Goal: Task Accomplishment & Management: Manage account settings

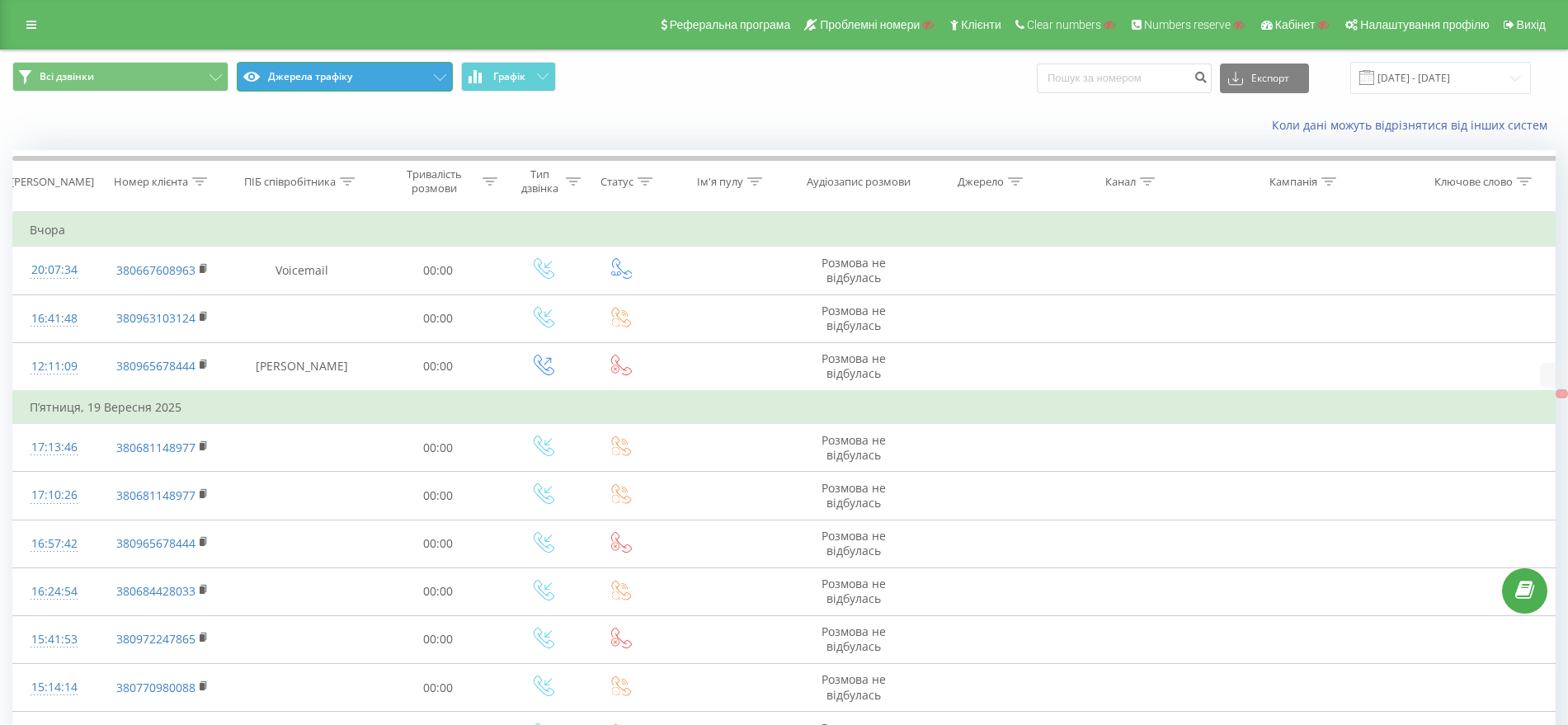
click at [320, 80] on button "Джерела трафіку" at bounding box center [345, 77] width 216 height 30
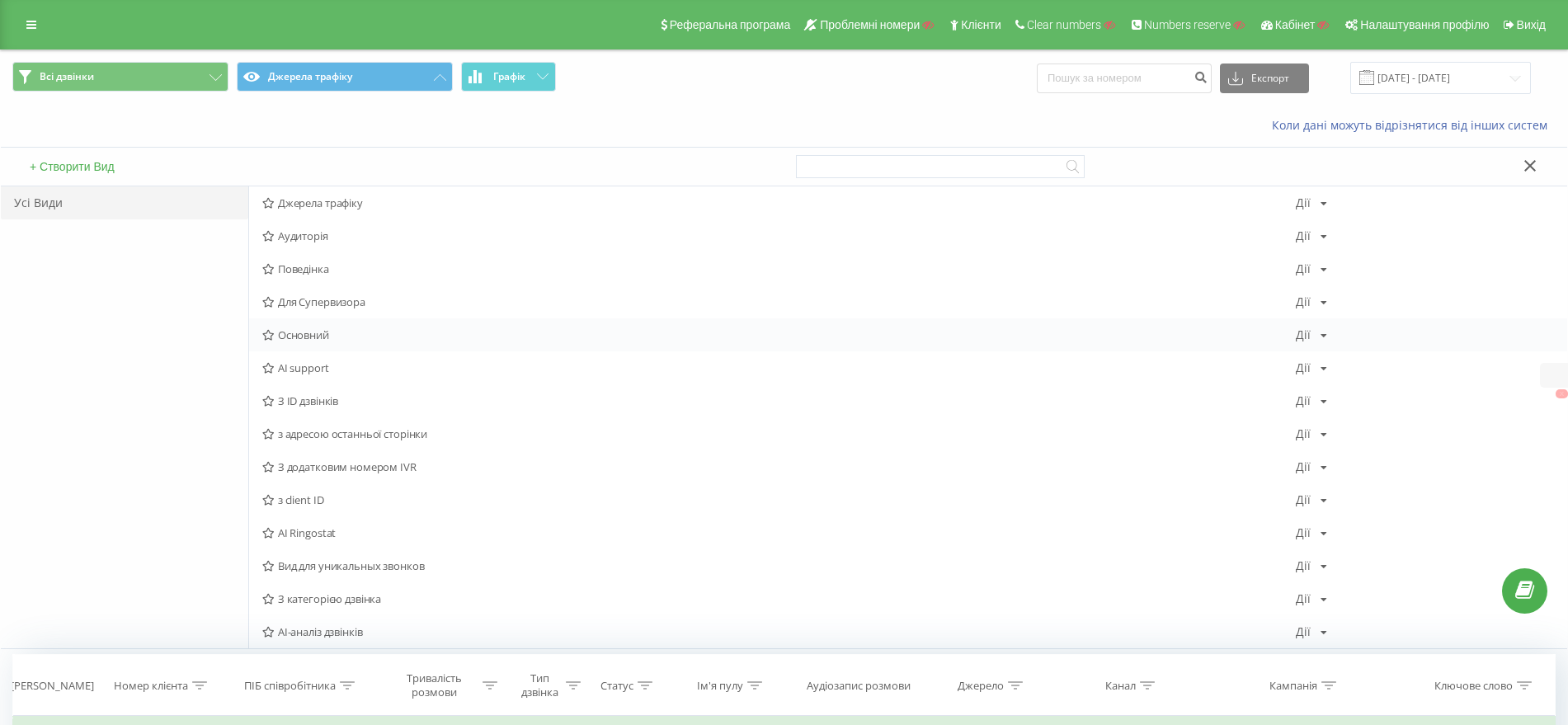
click at [338, 325] on div "Основний Дії Редагувати Копіювати Видалити За замовчуванням Поділитися" at bounding box center [909, 334] width 1319 height 33
click at [334, 338] on span "Основний" at bounding box center [779, 334] width 1033 height 12
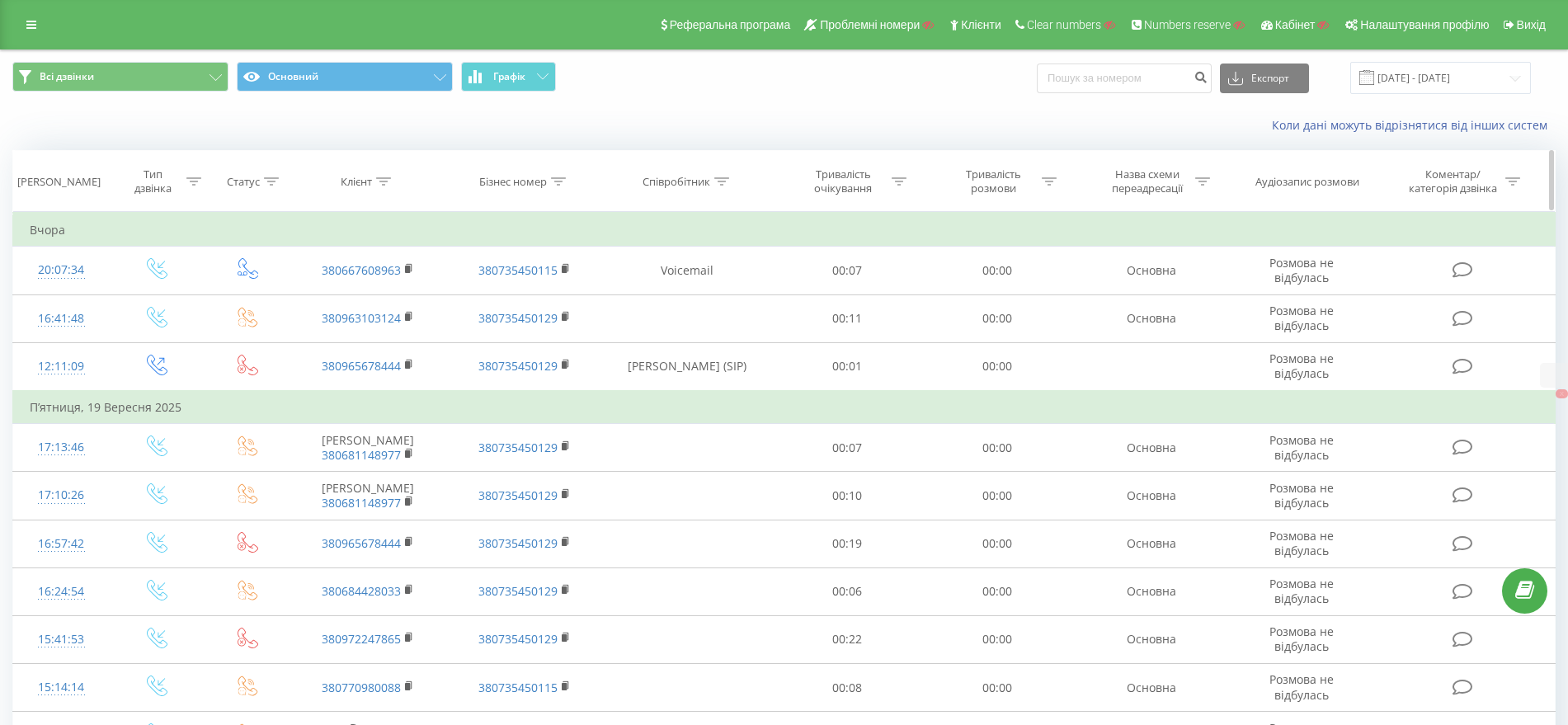
click at [720, 179] on icon at bounding box center [722, 182] width 15 height 8
click at [663, 301] on input "text" at bounding box center [688, 300] width 145 height 29
type input "shum"
click button "OK" at bounding box center [722, 332] width 70 height 21
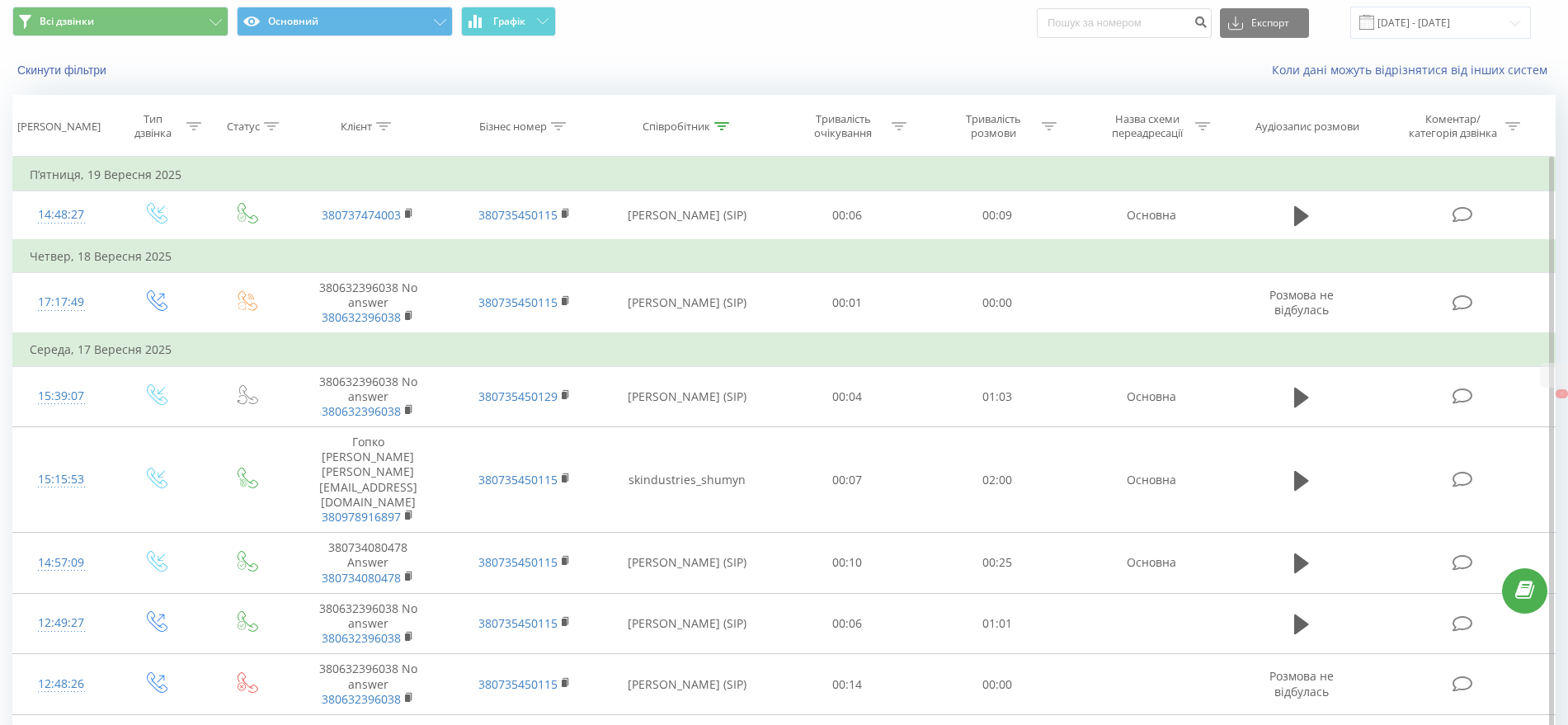
scroll to position [103, 0]
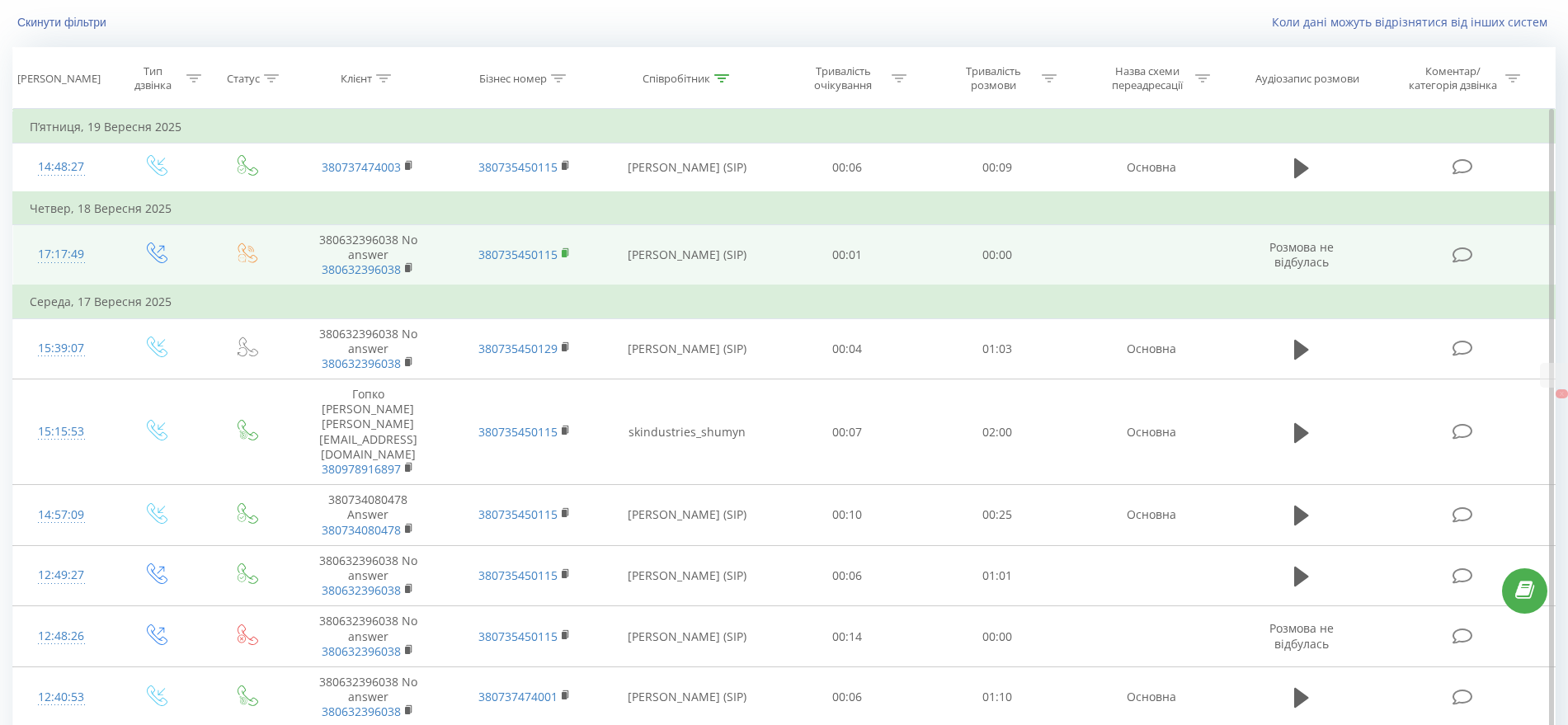
click at [566, 254] on rect at bounding box center [564, 254] width 5 height 7
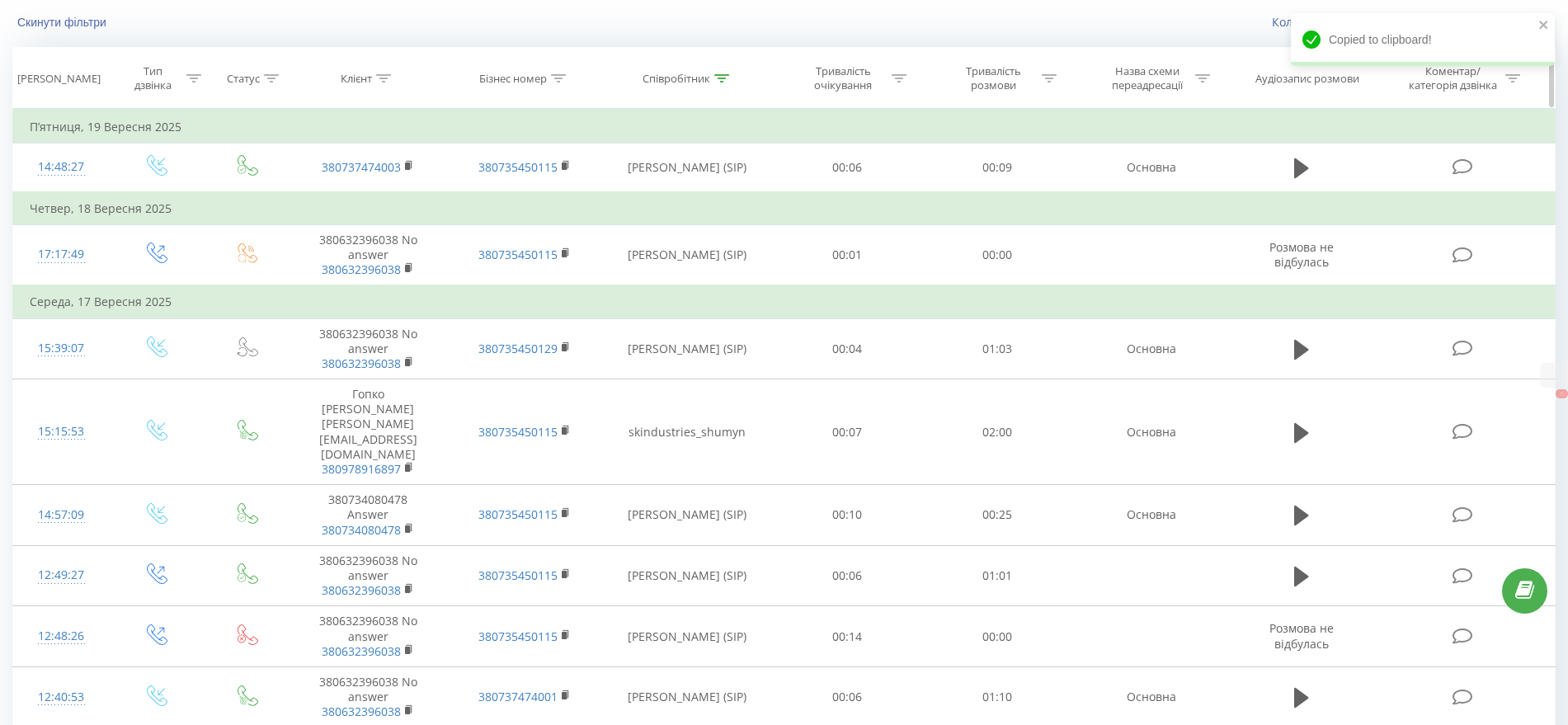
click at [558, 76] on icon at bounding box center [558, 78] width 15 height 8
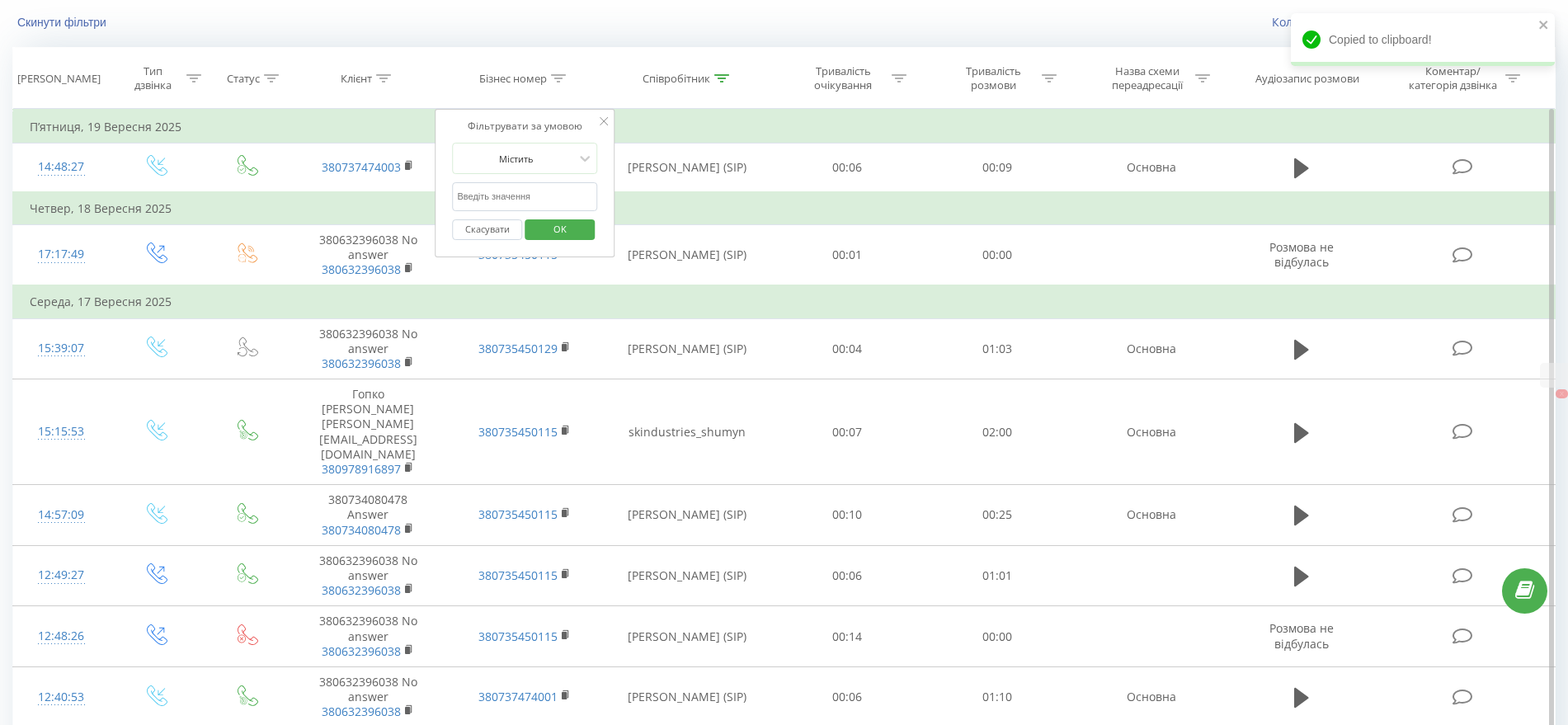
click at [531, 192] on input "text" at bounding box center [525, 197] width 145 height 29
paste input "380735450115"
type input "380735450115"
click at [548, 229] on span "OK" at bounding box center [560, 229] width 46 height 26
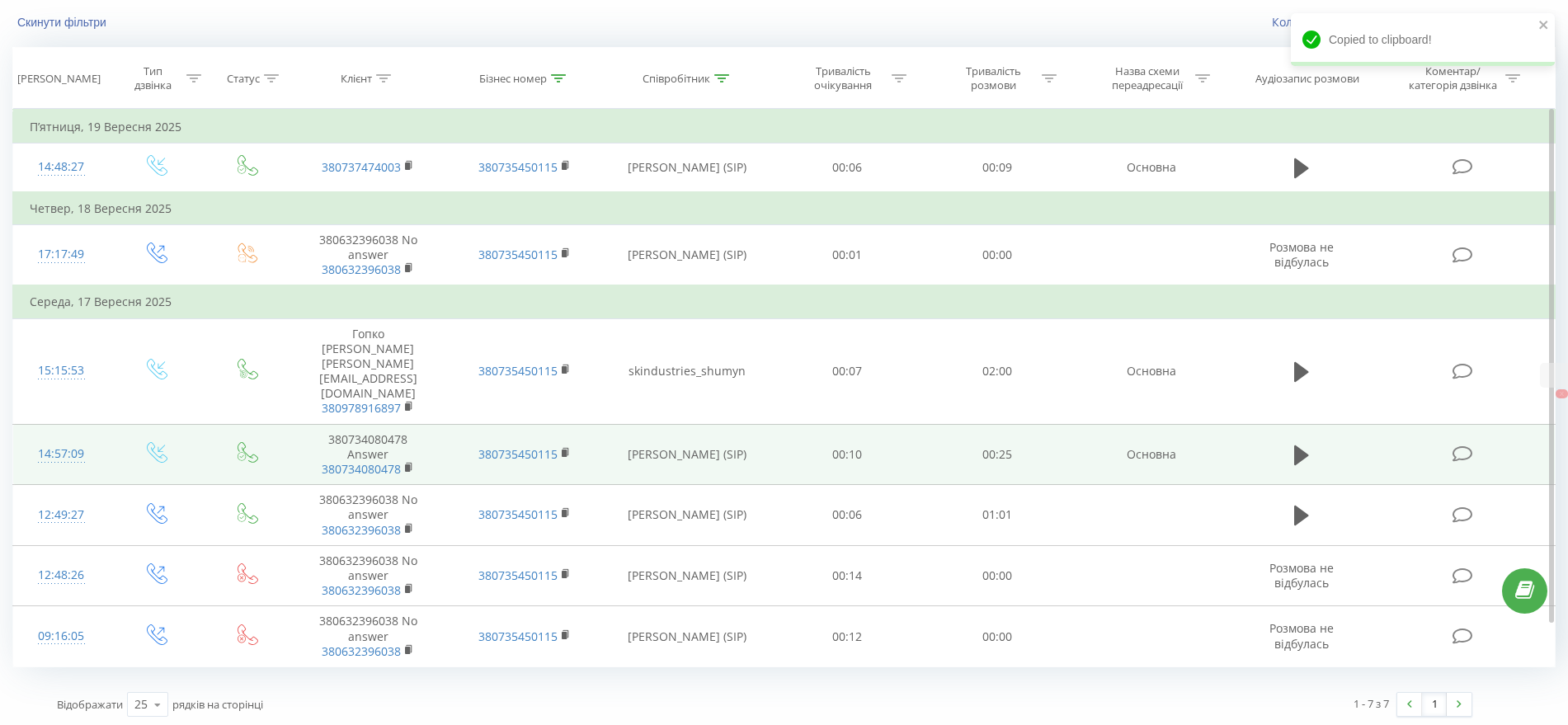
scroll to position [64, 0]
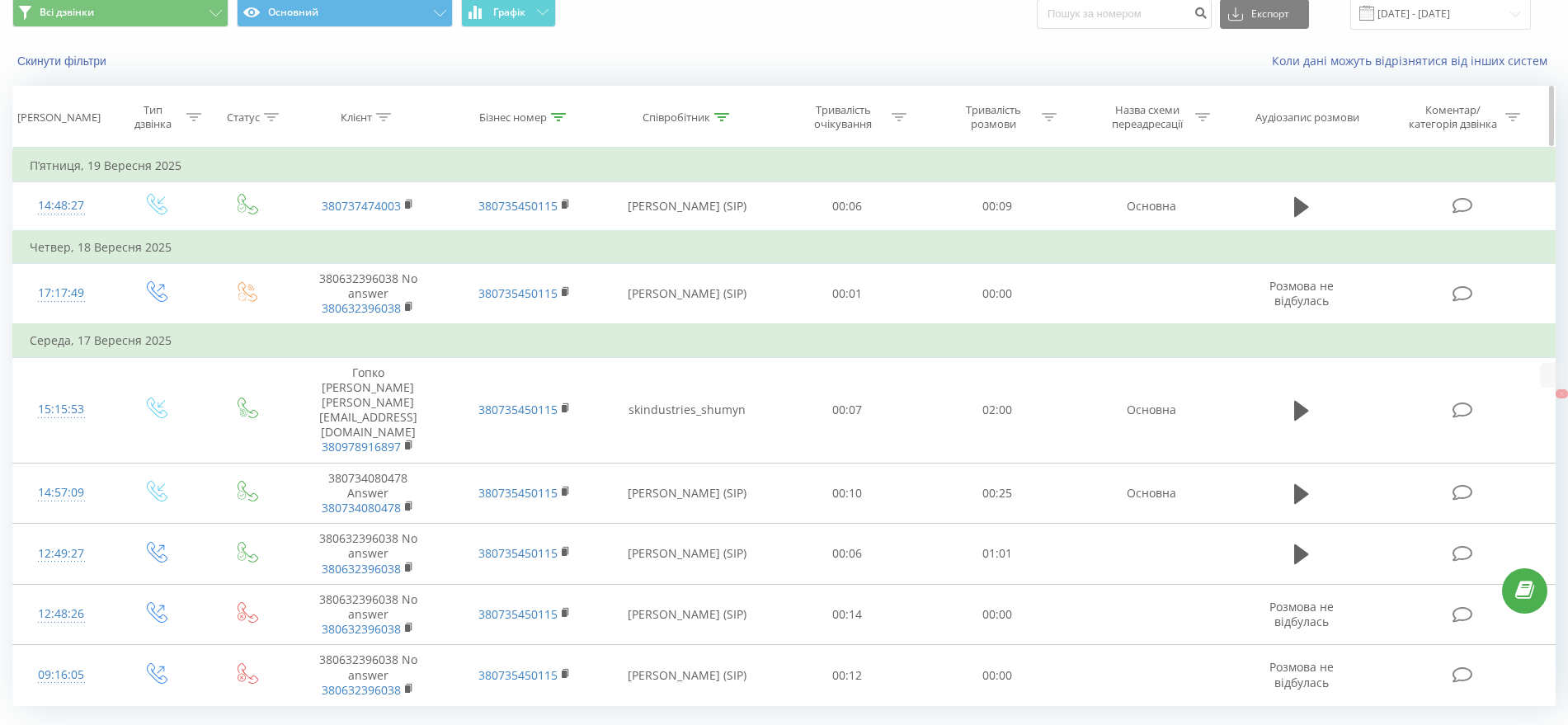
click at [200, 107] on div "Тип дзвінка" at bounding box center [163, 117] width 78 height 28
click at [126, 231] on div "Введіть значення" at bounding box center [149, 237] width 117 height 13
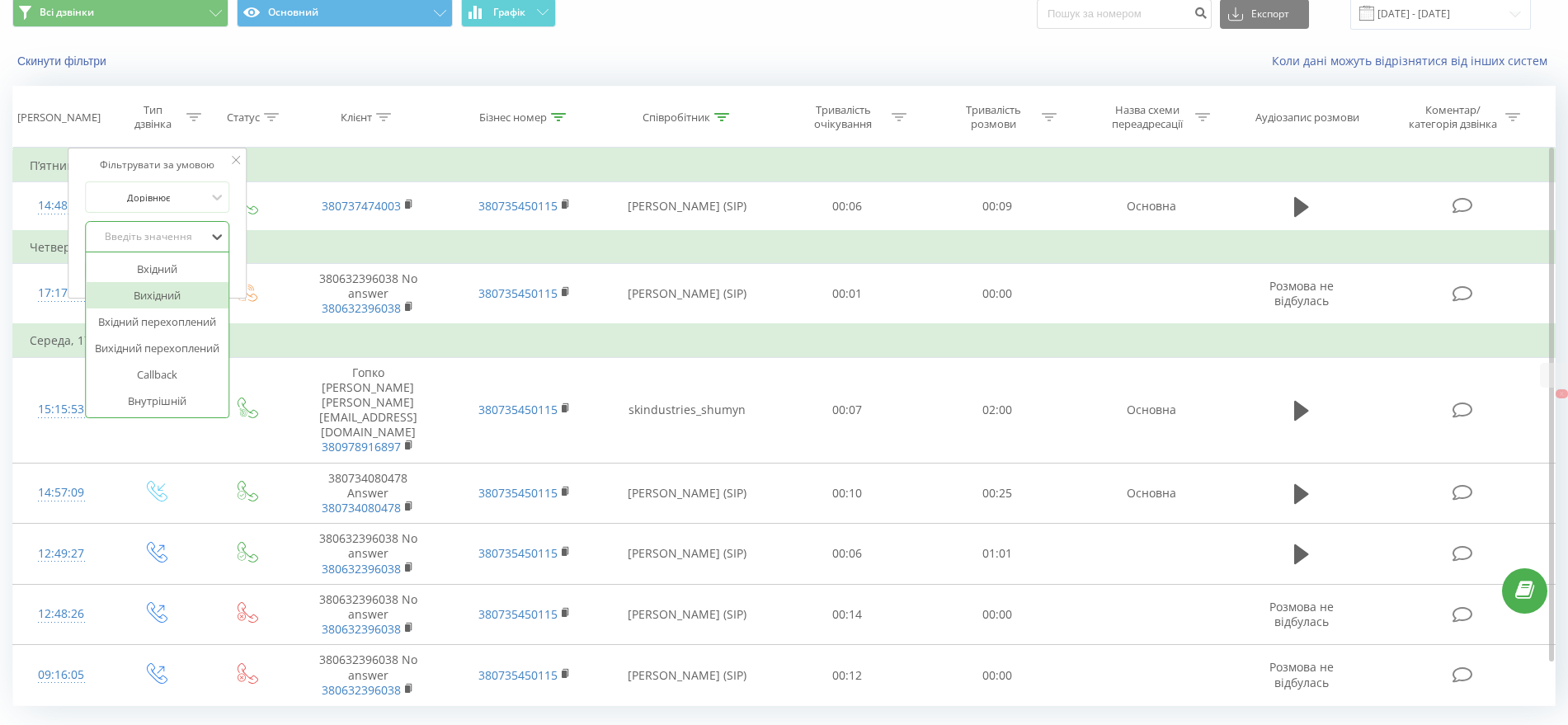
click at [126, 294] on div "Вихідний" at bounding box center [158, 296] width 144 height 26
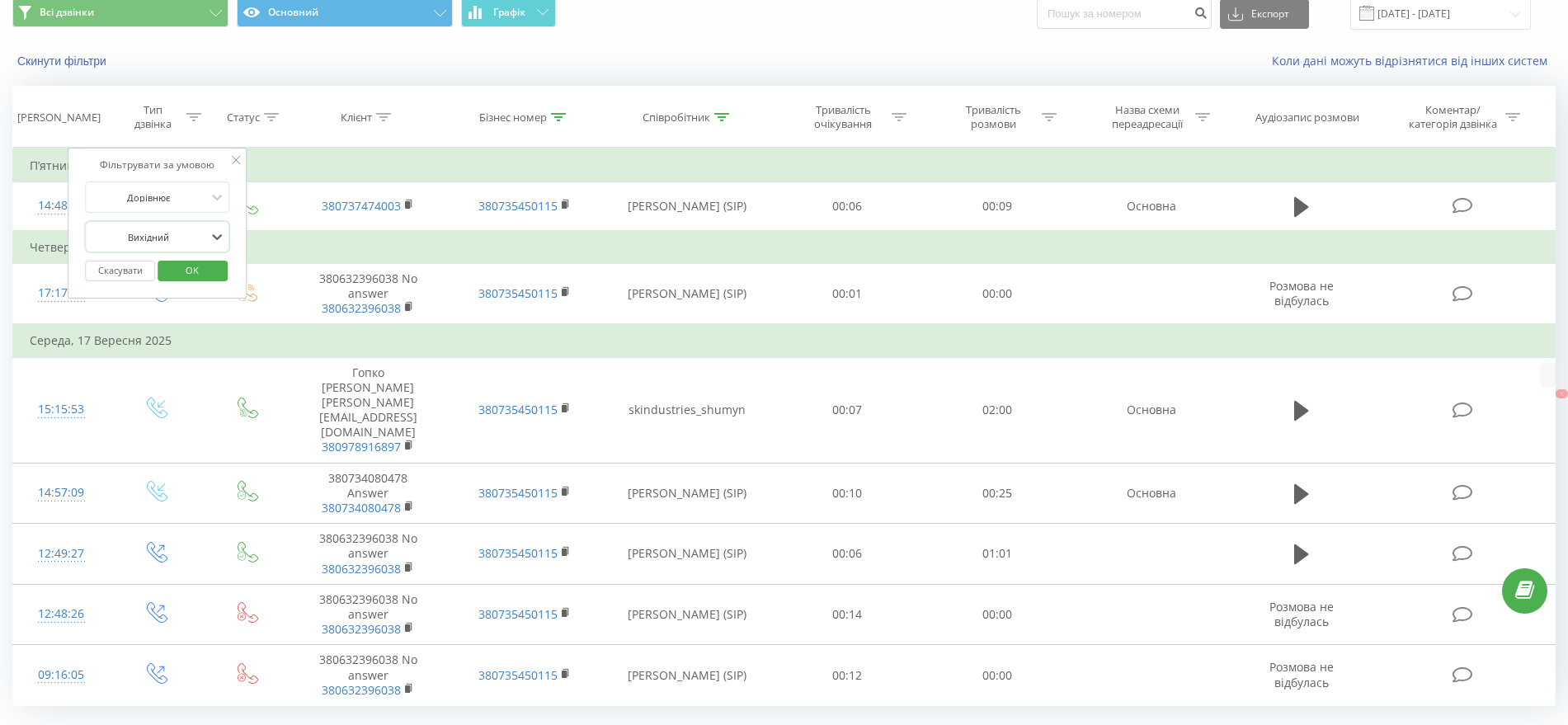
click at [180, 269] on span "OK" at bounding box center [192, 270] width 46 height 26
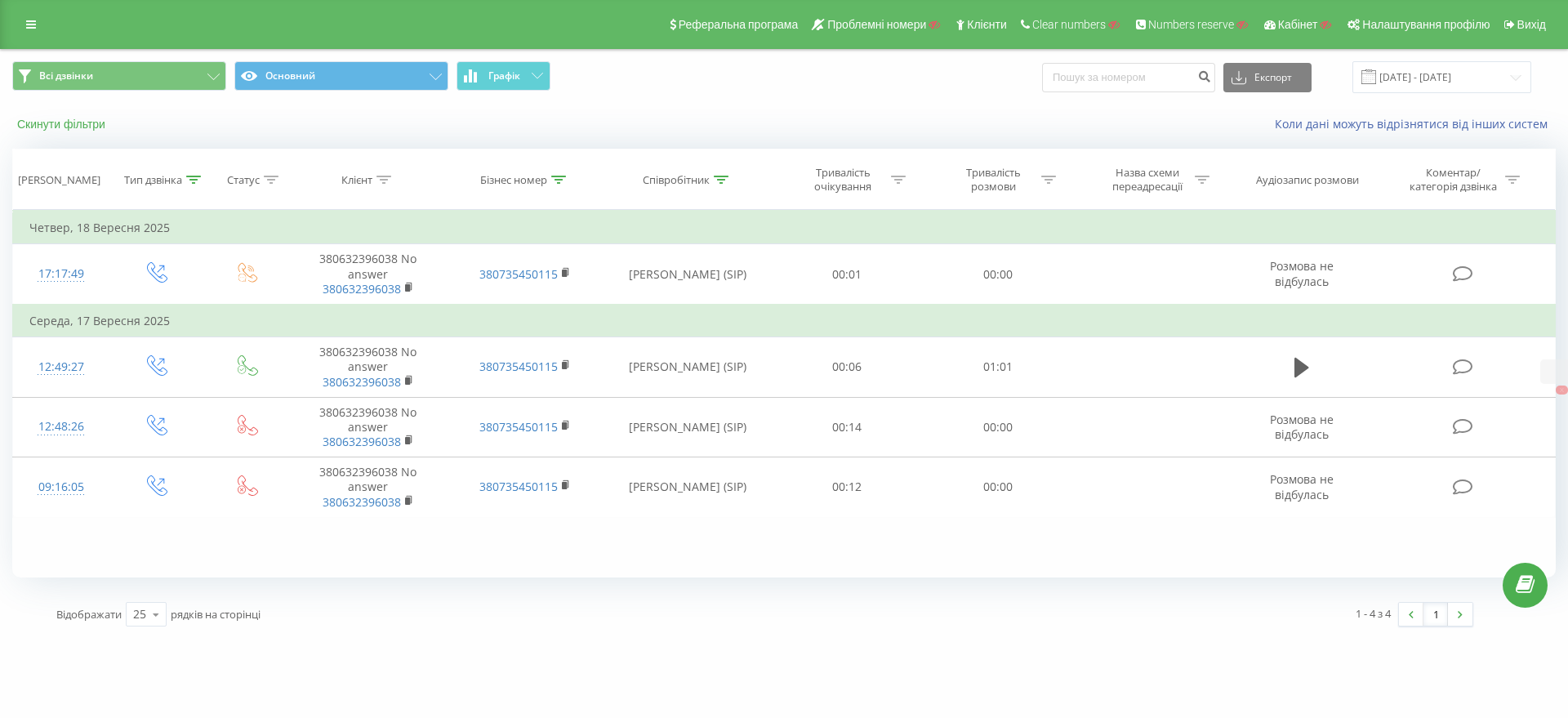
click at [60, 123] on button "Скинути фільтри" at bounding box center [63, 124] width 101 height 15
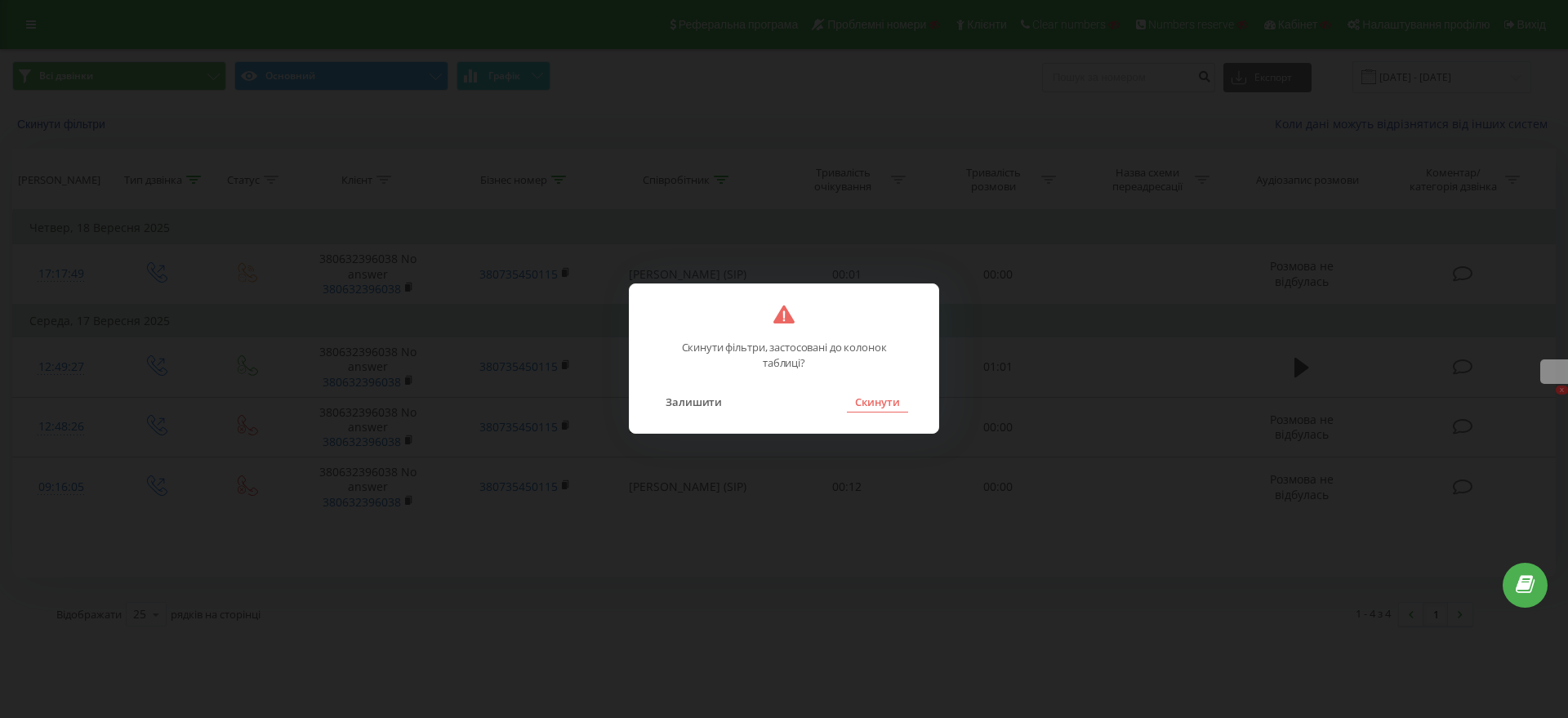
click at [879, 408] on button "Скинути" at bounding box center [878, 402] width 61 height 21
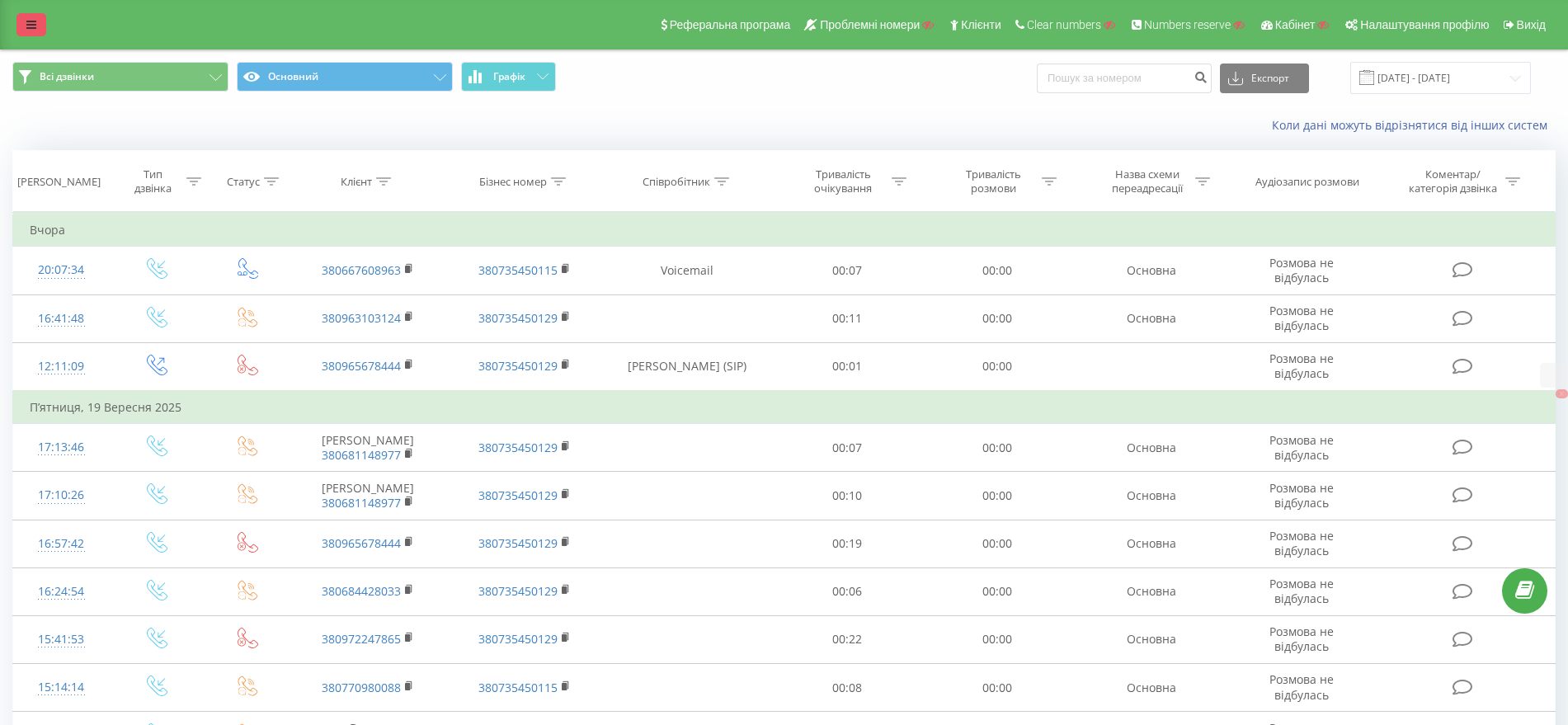
click at [32, 26] on icon at bounding box center [31, 25] width 10 height 12
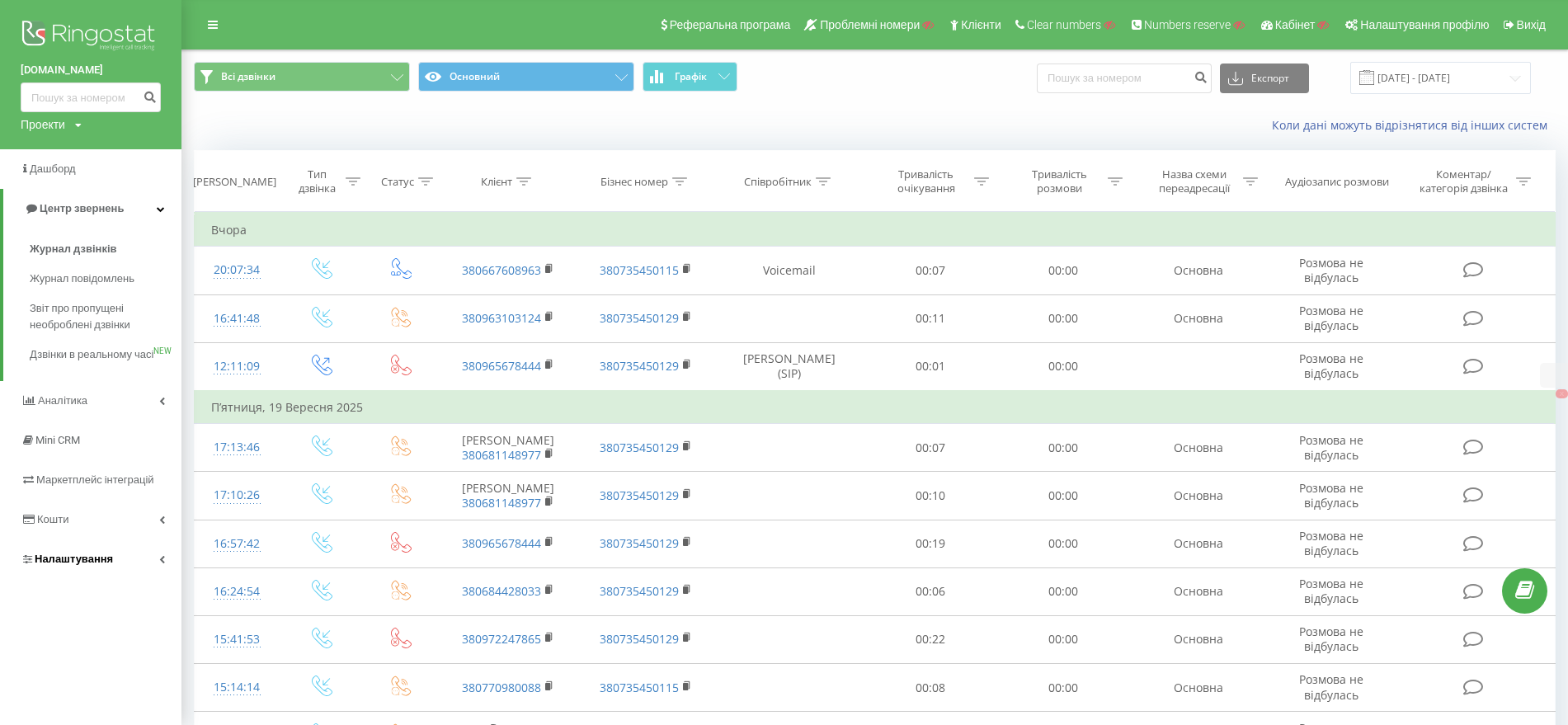
click at [95, 565] on span "Налаштування" at bounding box center [74, 558] width 78 height 12
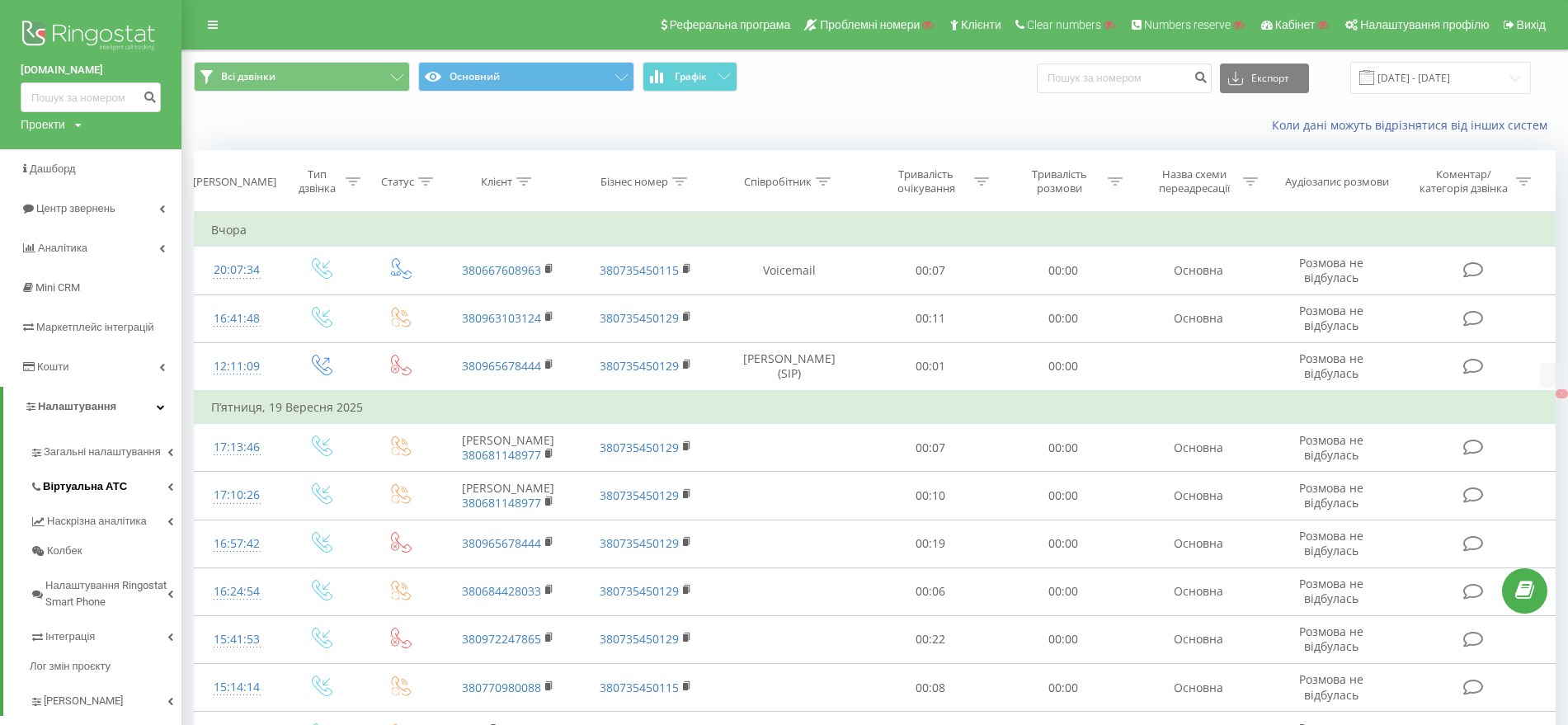
click at [104, 493] on span "Віртуальна АТС" at bounding box center [85, 486] width 84 height 17
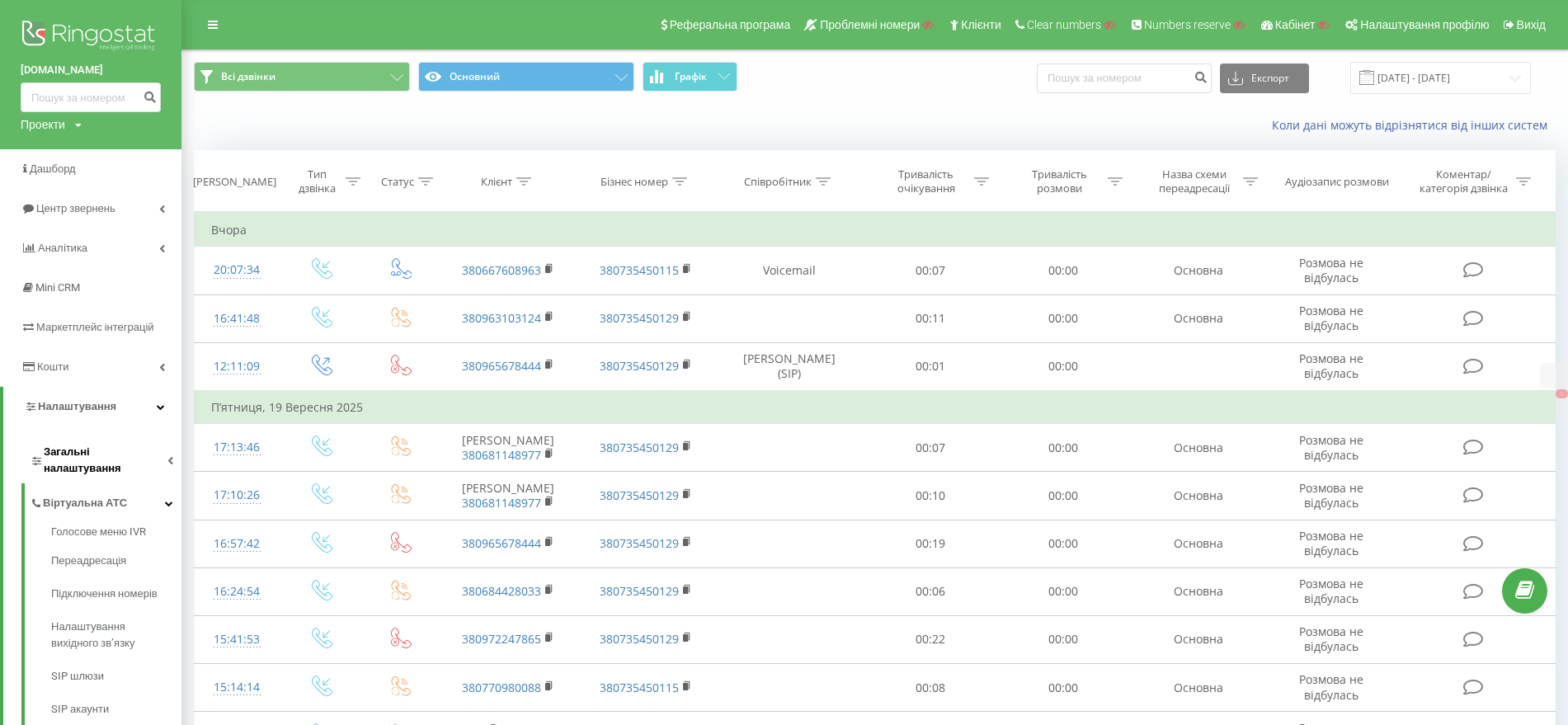
click at [91, 455] on span "Загальні налаштування" at bounding box center [106, 460] width 124 height 33
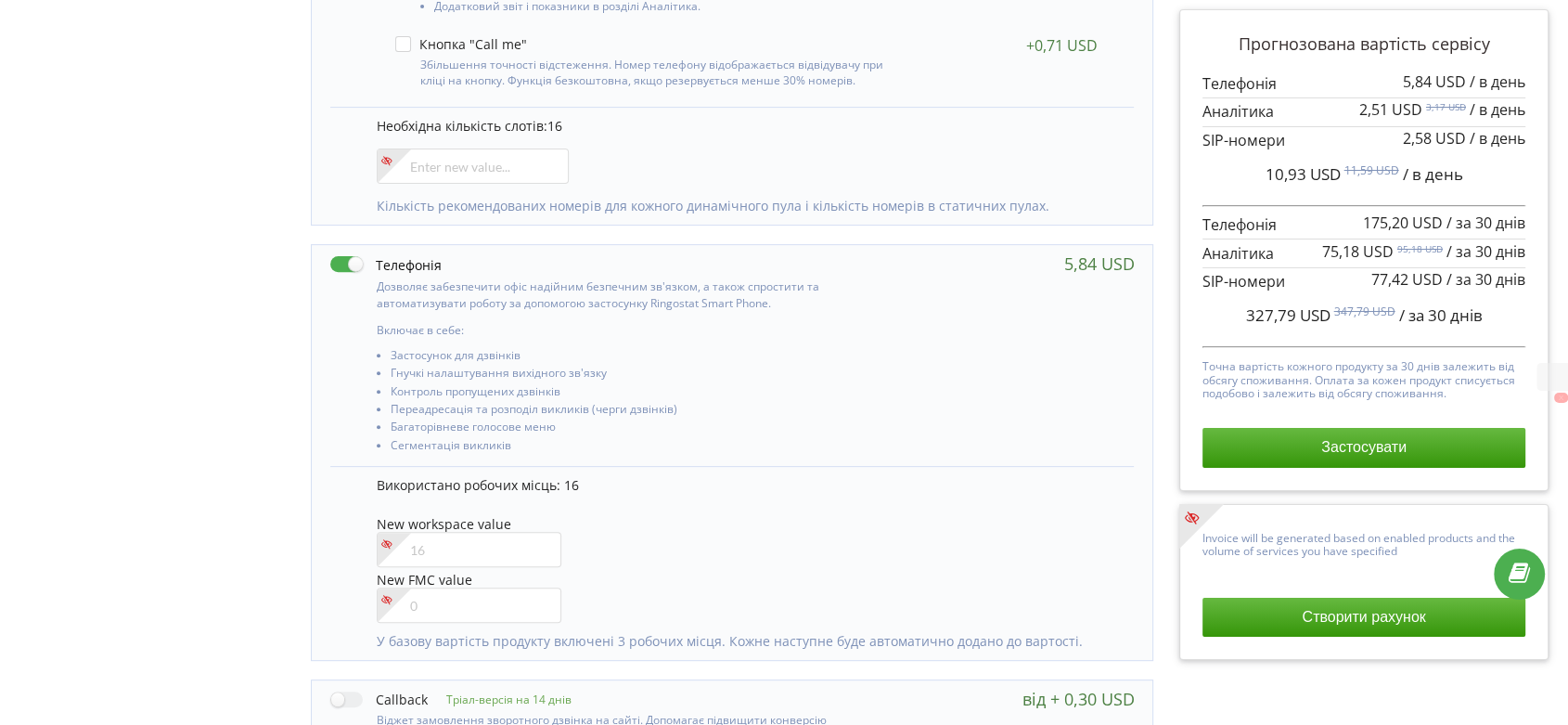
scroll to position [618, 0]
click at [429, 555] on input"] "number" at bounding box center [468, 550] width 185 height 35
type input"] "17"
click at [208, 460] on div "Управління продуктами проєкту Оберіть продукти: Чим більше продуктів ви підключ…" at bounding box center [784, 424] width 1555 height 1818
